Goal: Task Accomplishment & Management: Manage account settings

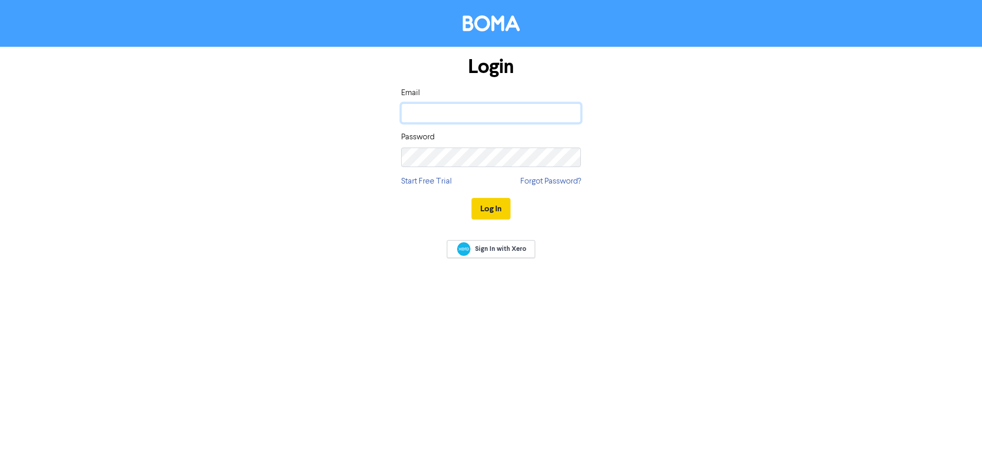
type input "[EMAIL_ADDRESS][DOMAIN_NAME]"
click at [491, 209] on button "Log In" at bounding box center [491, 209] width 39 height 22
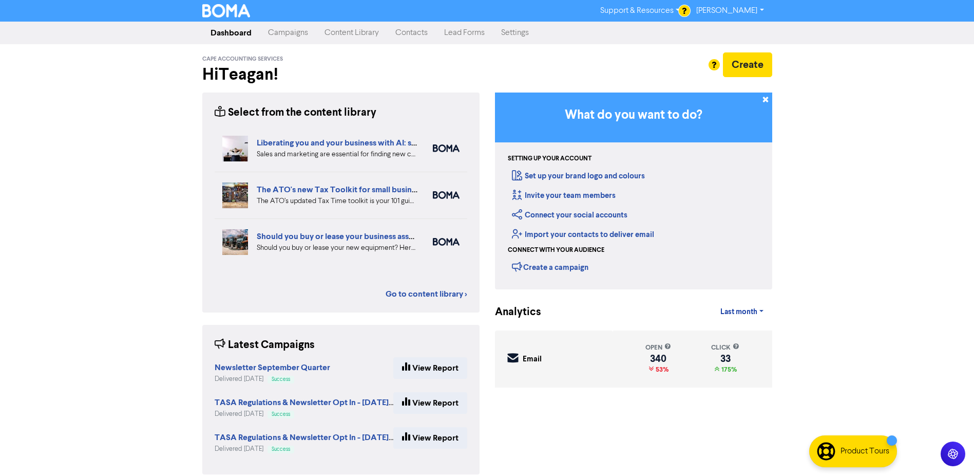
click at [415, 30] on link "Contacts" at bounding box center [411, 33] width 49 height 21
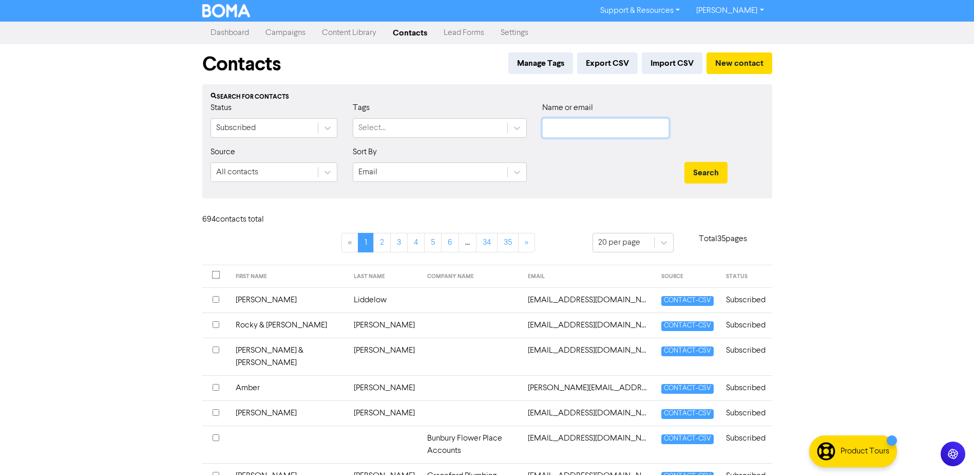
click at [605, 127] on input "text" at bounding box center [605, 128] width 127 height 20
click at [685, 162] on button "Search" at bounding box center [706, 173] width 43 height 22
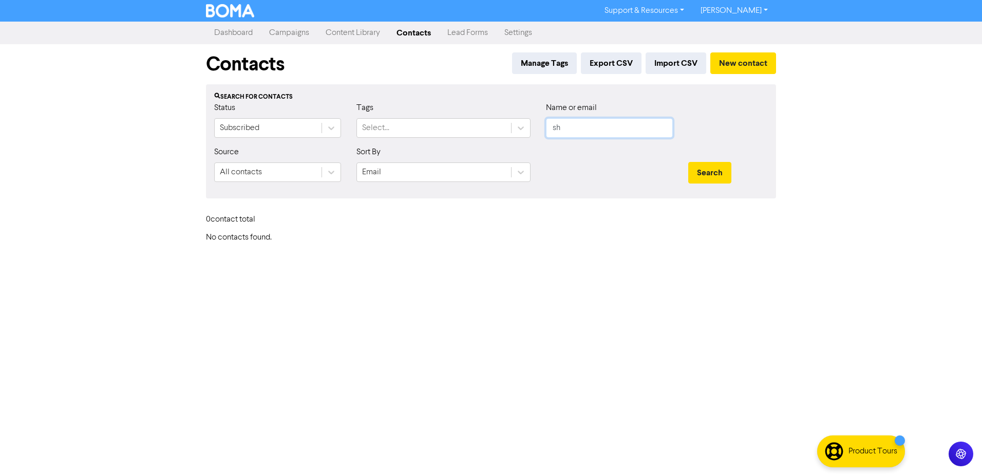
type input "s"
type input "gene"
click at [688, 162] on button "Search" at bounding box center [709, 173] width 43 height 22
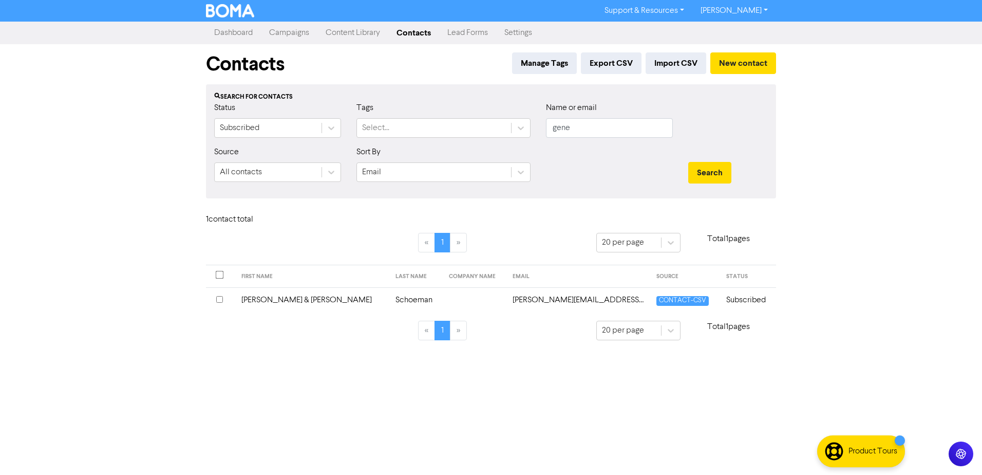
click at [289, 300] on td "[PERSON_NAME] & [PERSON_NAME]" at bounding box center [312, 299] width 154 height 25
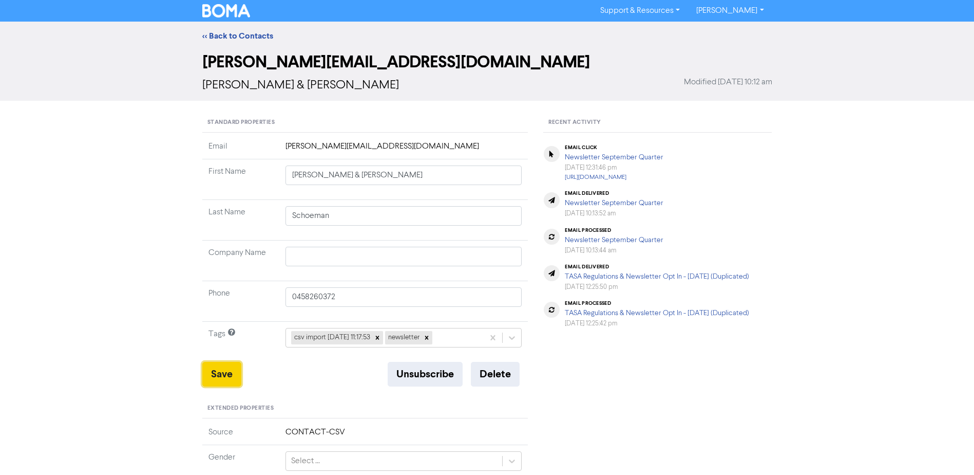
click at [212, 375] on button "Save" at bounding box center [221, 374] width 39 height 25
